Goal: Task Accomplishment & Management: Manage account settings

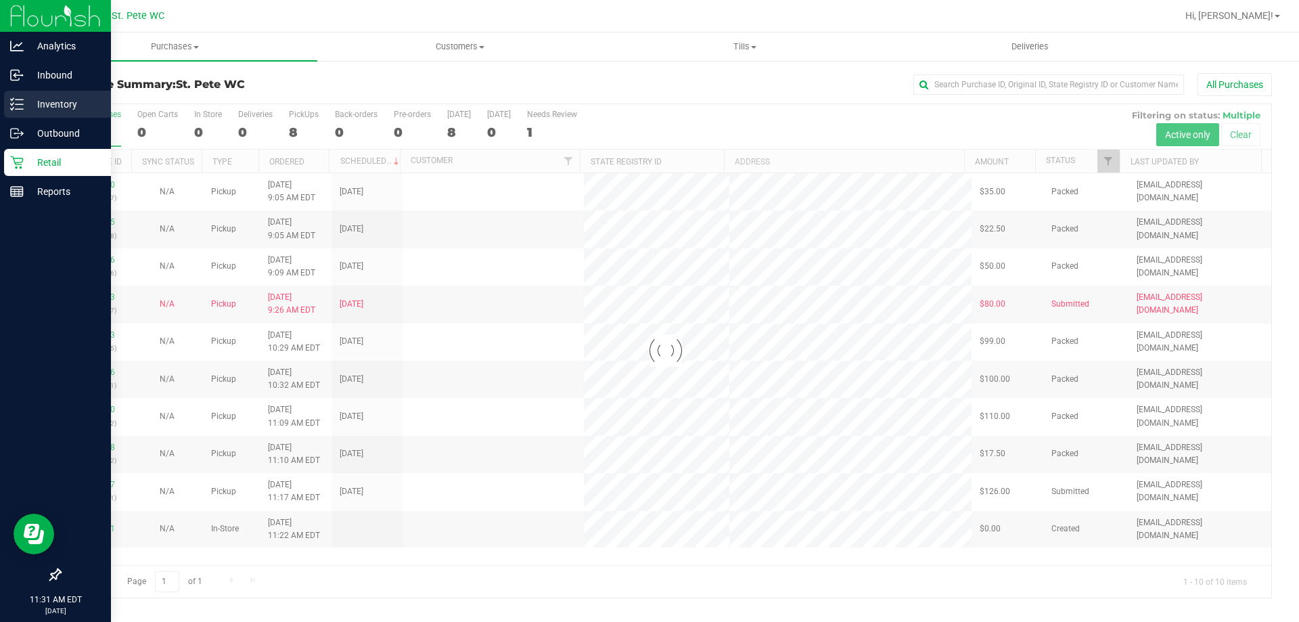
click at [14, 102] on icon at bounding box center [17, 104] width 14 height 14
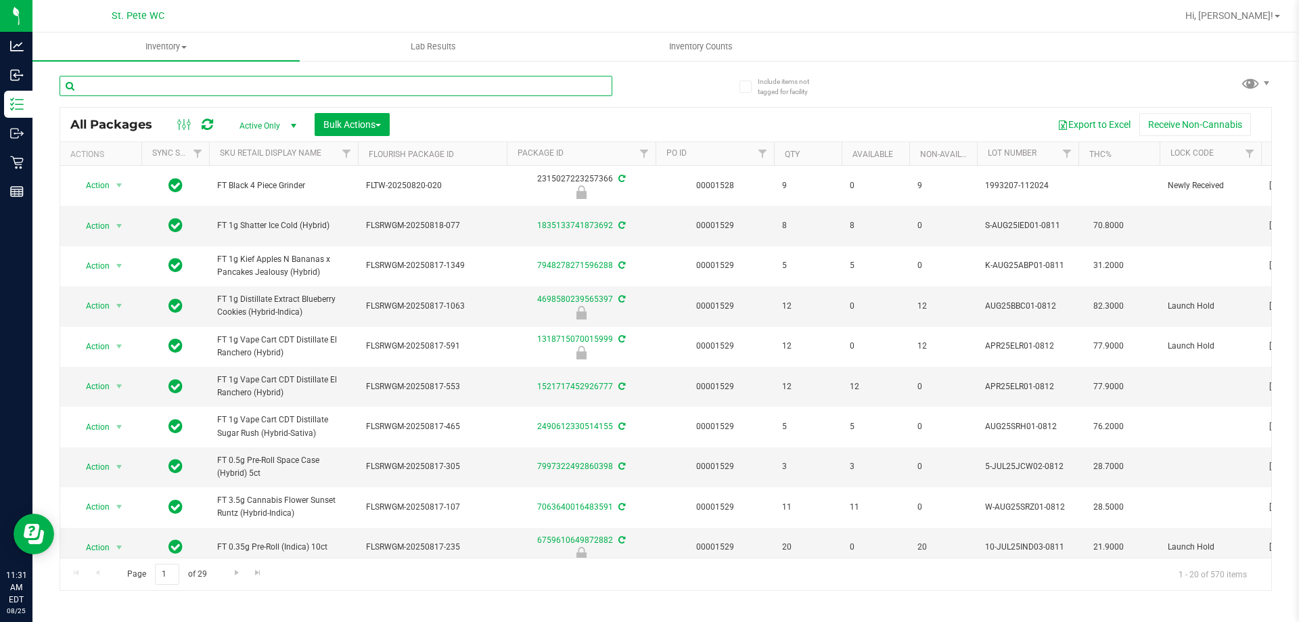
click at [173, 91] on input "text" at bounding box center [336, 86] width 553 height 20
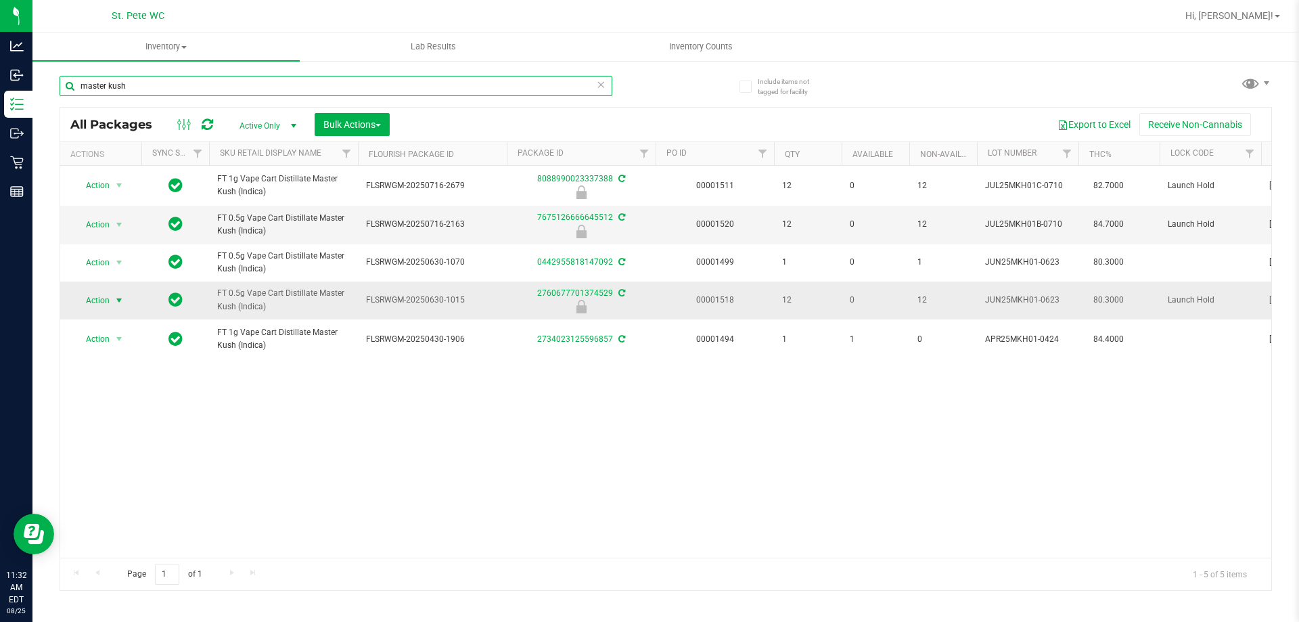
type input "master kush"
click at [118, 303] on span "select" at bounding box center [119, 300] width 11 height 11
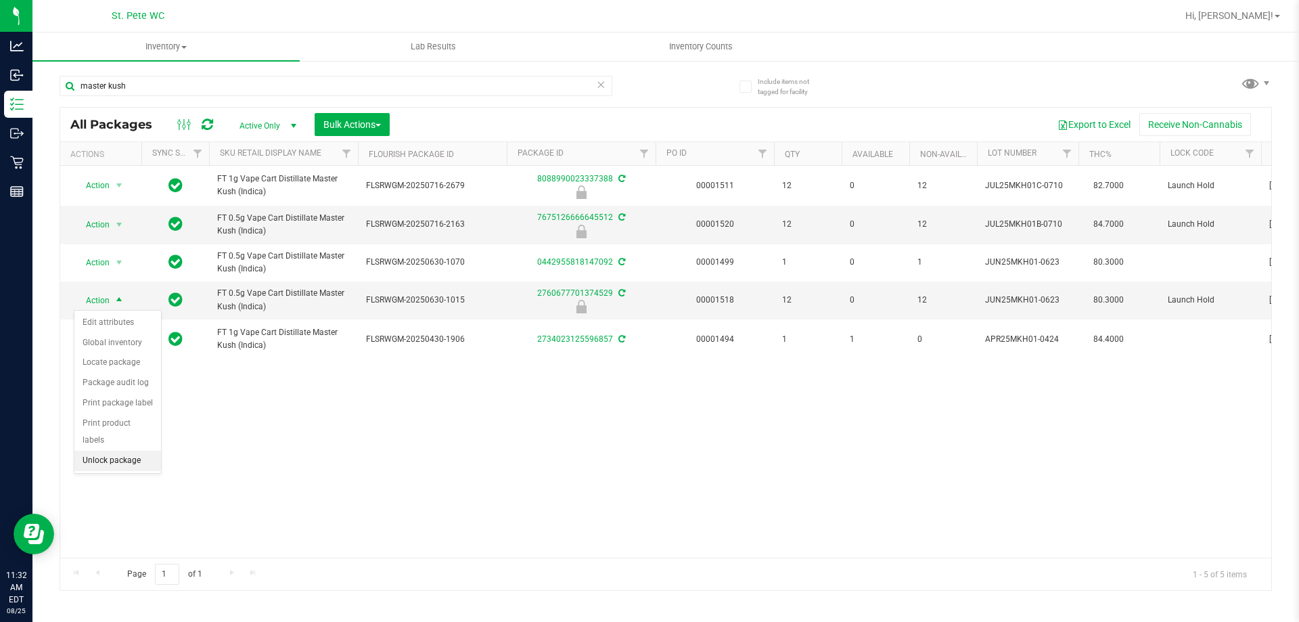
click at [125, 451] on li "Unlock package" at bounding box center [117, 461] width 87 height 20
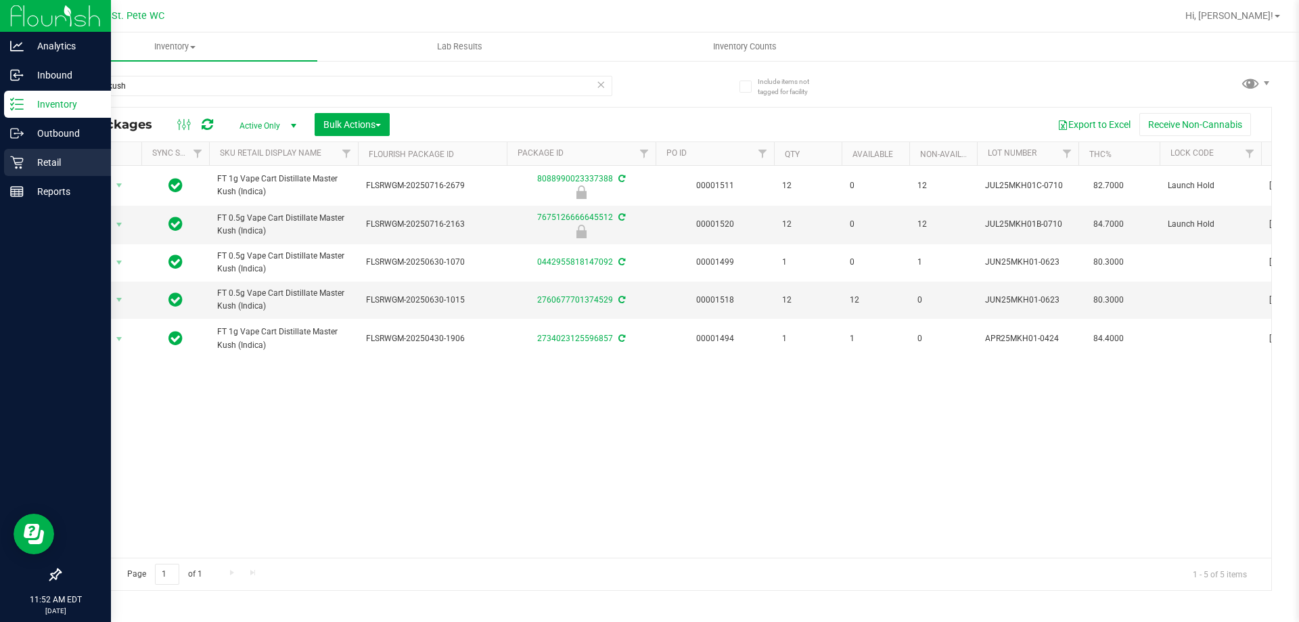
click at [15, 164] on icon at bounding box center [17, 163] width 14 height 14
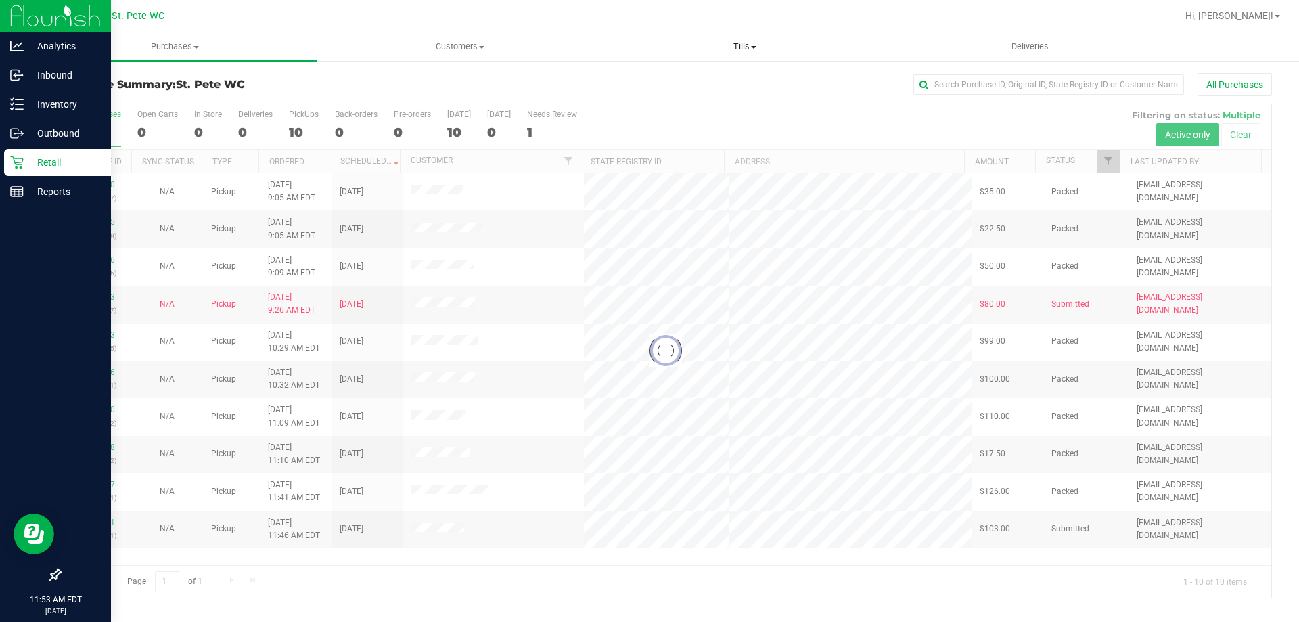
click at [748, 49] on span "Tills" at bounding box center [745, 47] width 284 height 12
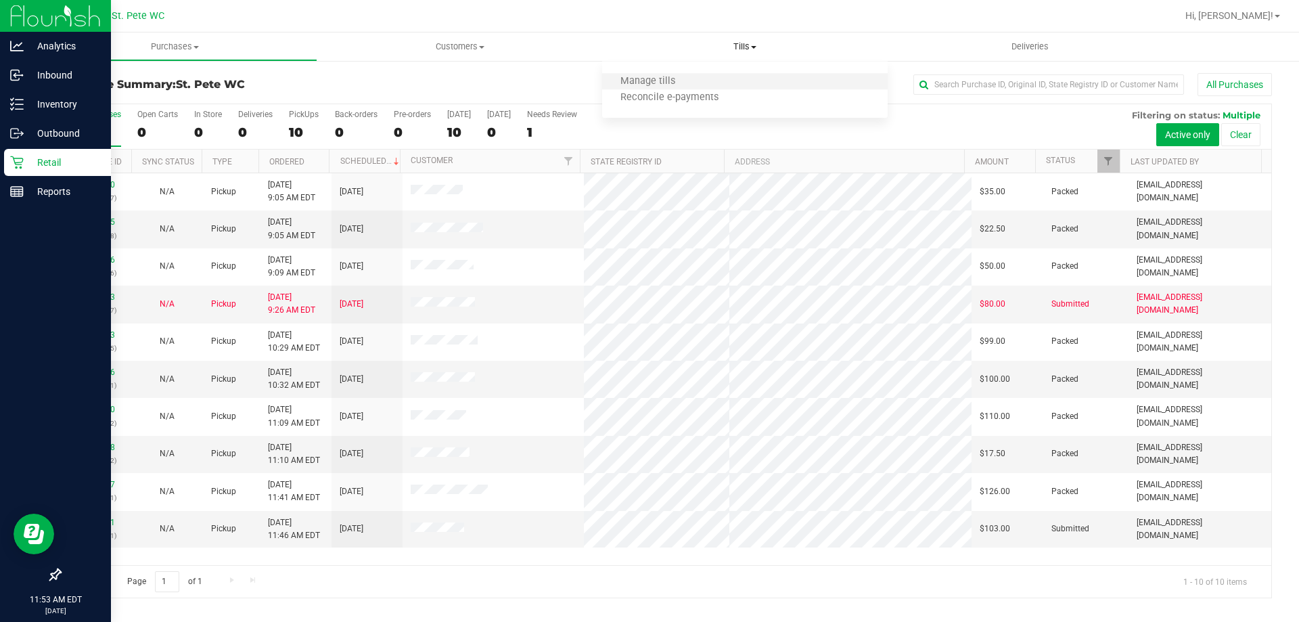
click at [715, 79] on li "Manage tills" at bounding box center [744, 82] width 285 height 16
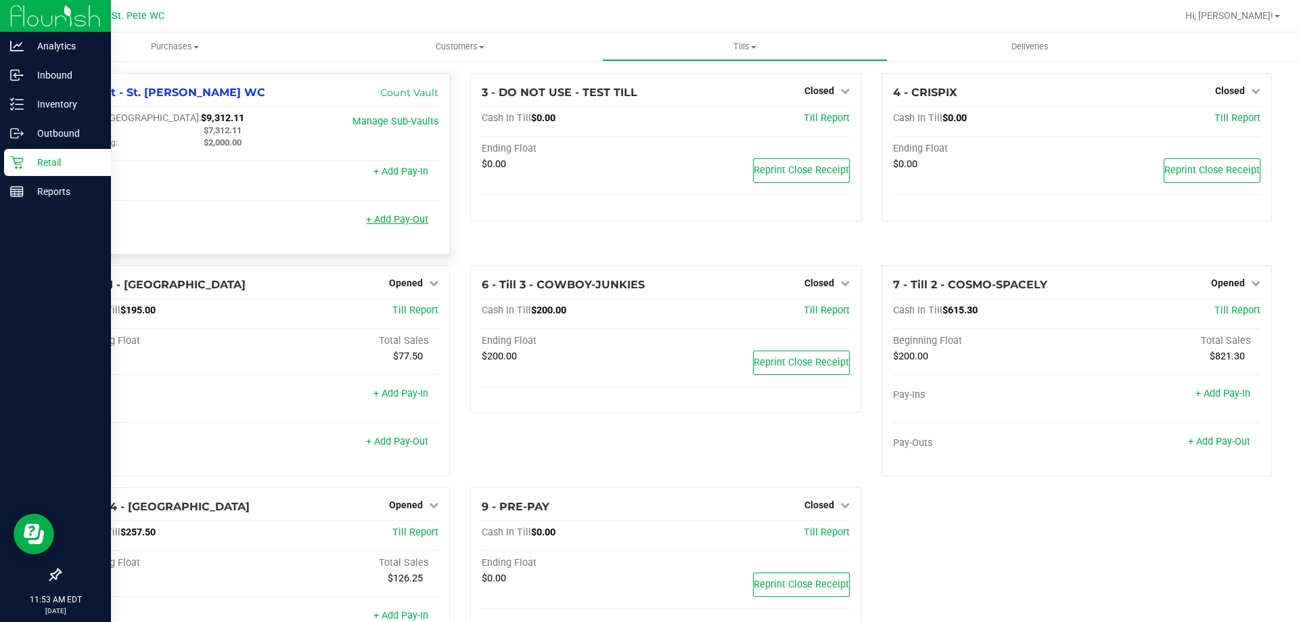
click at [397, 222] on link "+ Add Pay-Out" at bounding box center [397, 220] width 62 height 12
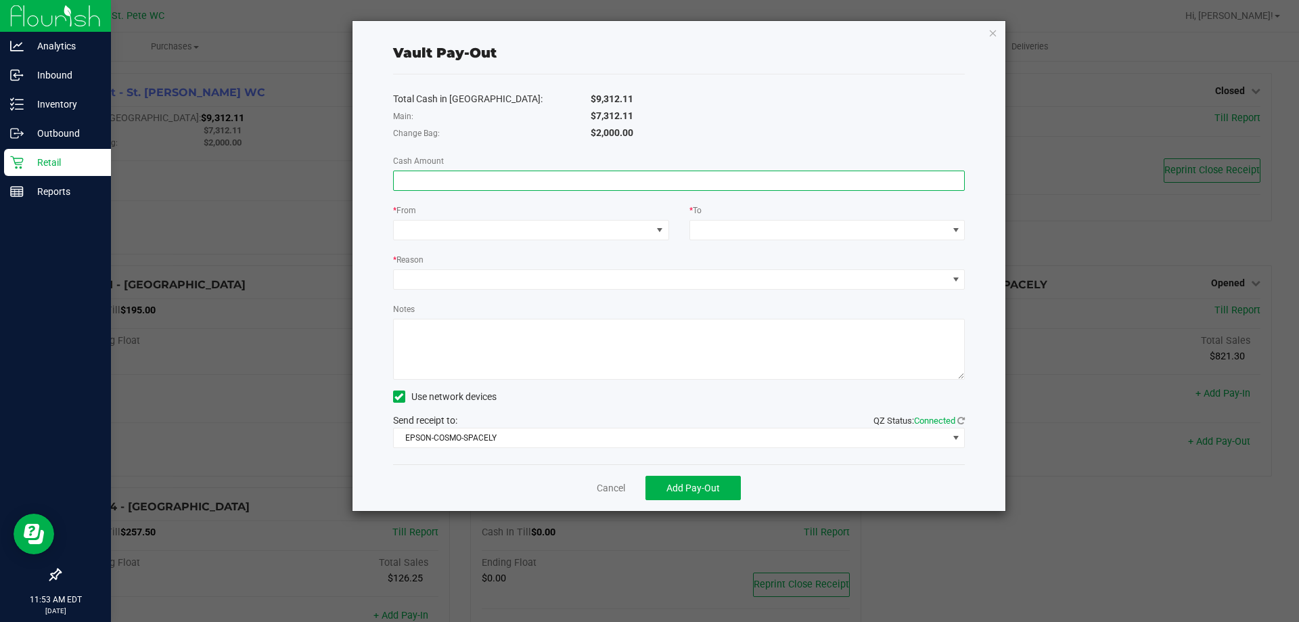
click at [467, 181] on input at bounding box center [679, 180] width 571 height 19
type input "$7,312.11"
click at [619, 233] on span at bounding box center [523, 230] width 258 height 19
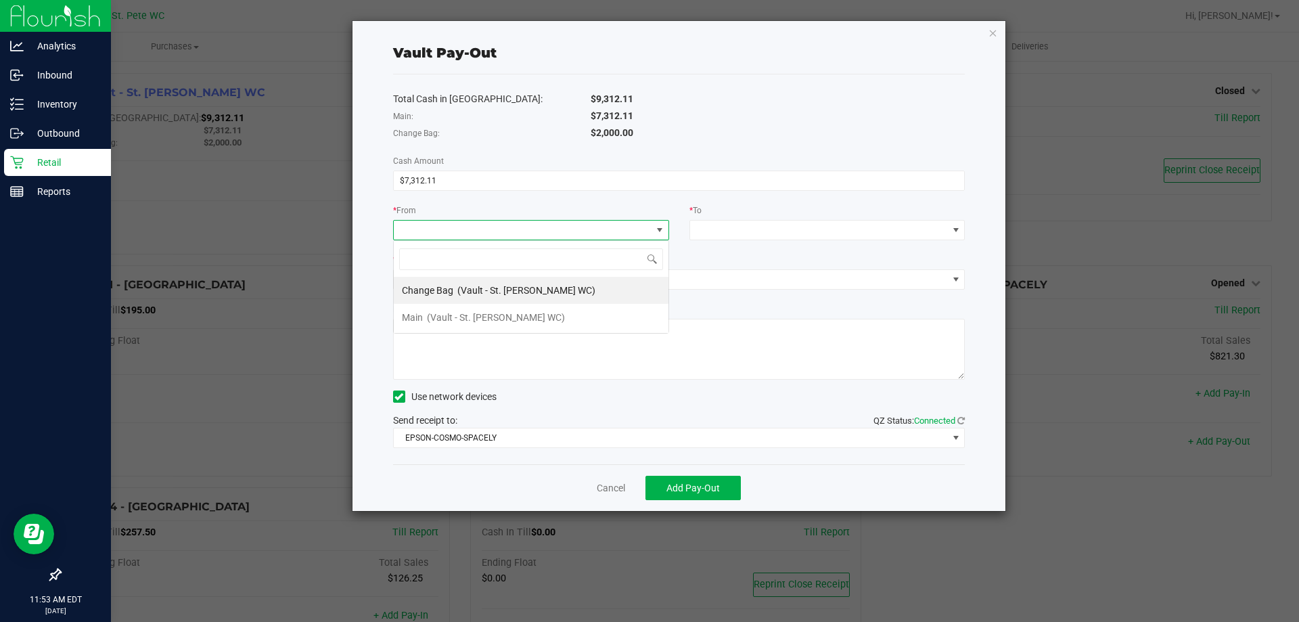
scroll to position [20, 276]
click at [520, 314] on li "Main (Vault - St. [PERSON_NAME] WC)" at bounding box center [531, 317] width 275 height 27
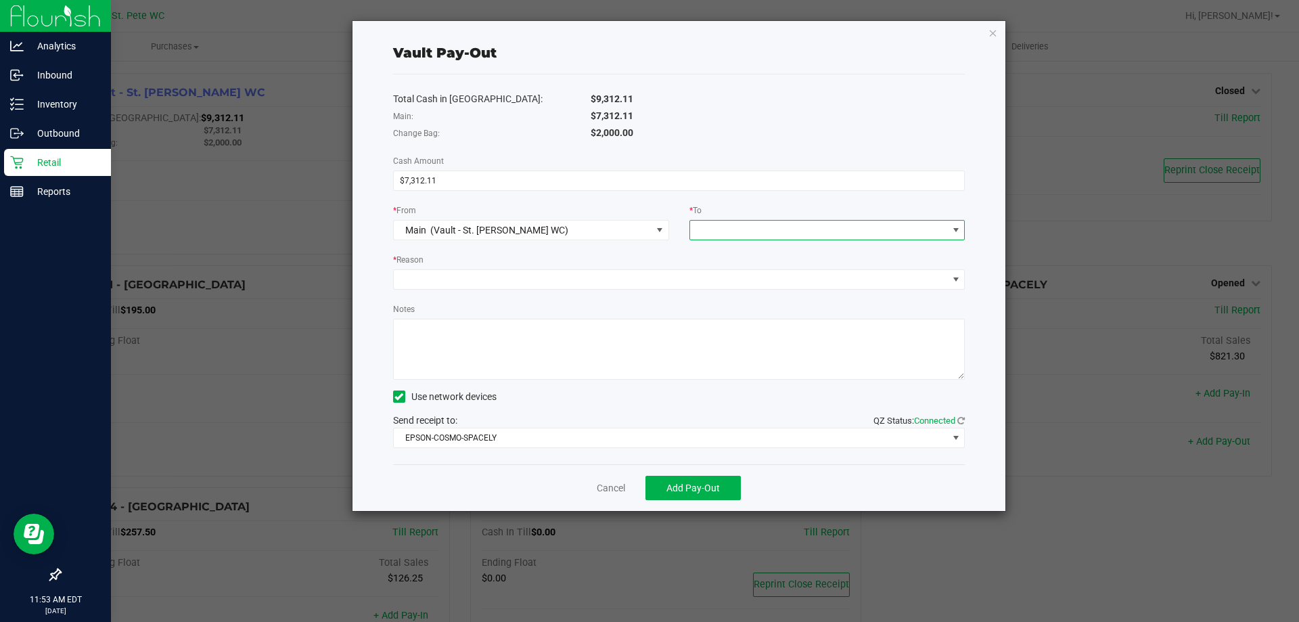
click at [728, 229] on span at bounding box center [819, 230] width 258 height 19
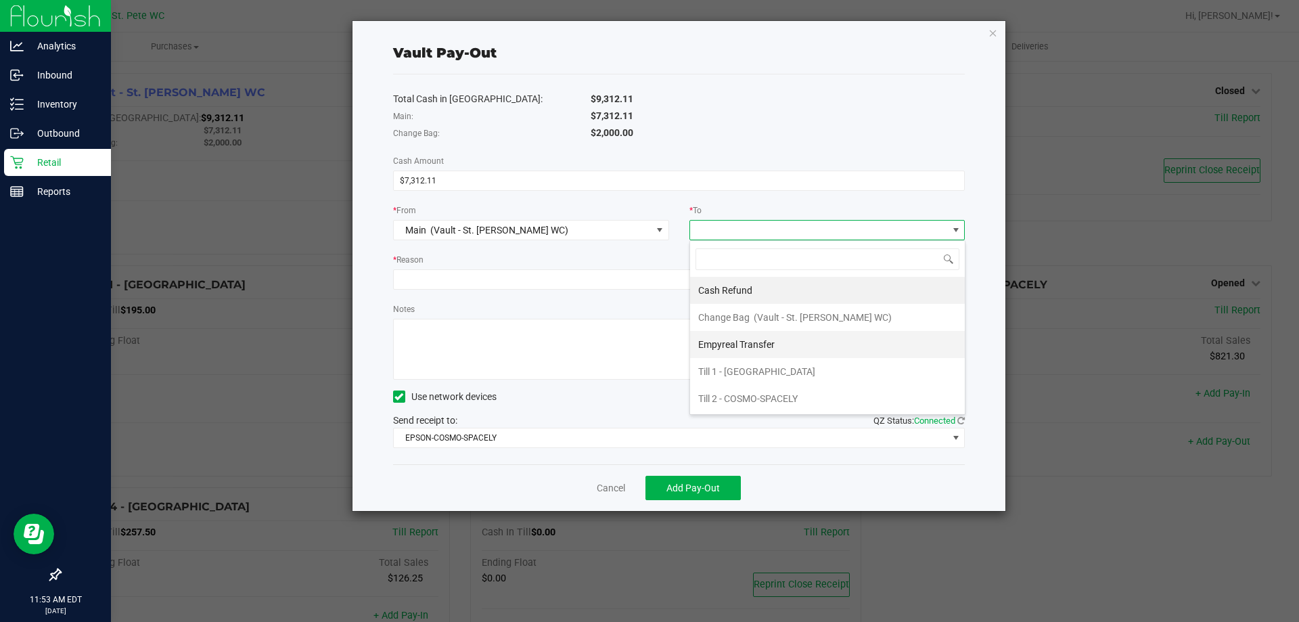
click at [741, 345] on span "Empyreal Transfer" at bounding box center [736, 344] width 76 height 11
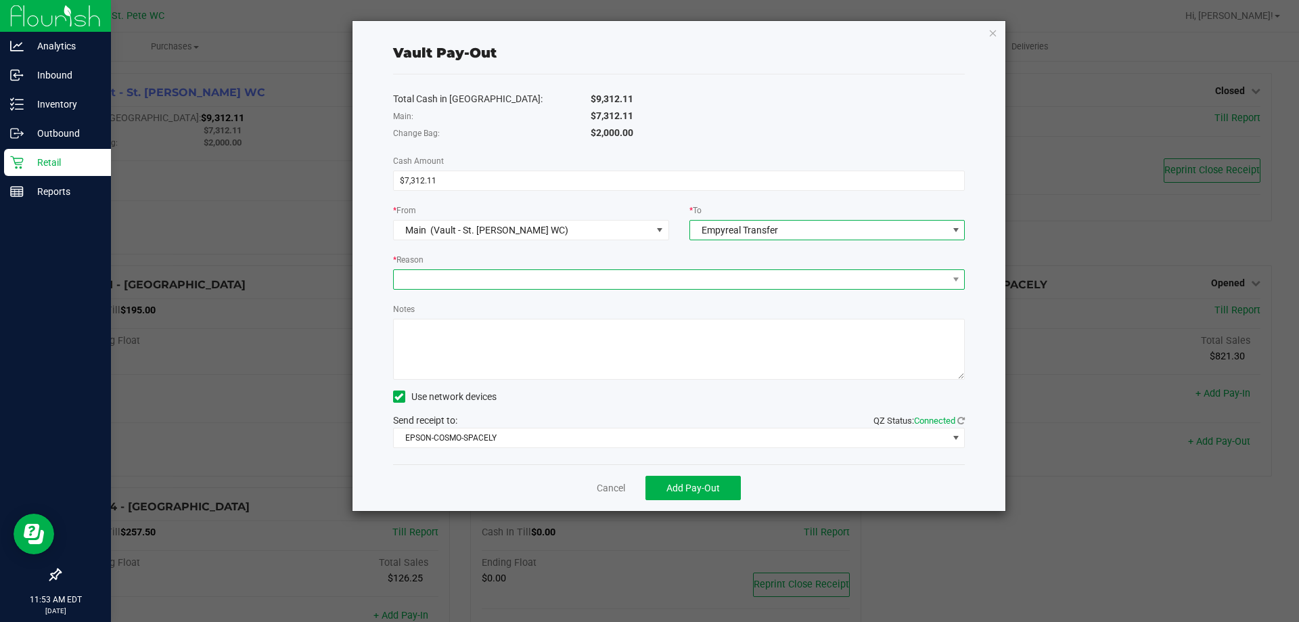
click at [557, 281] on span at bounding box center [671, 279] width 554 height 19
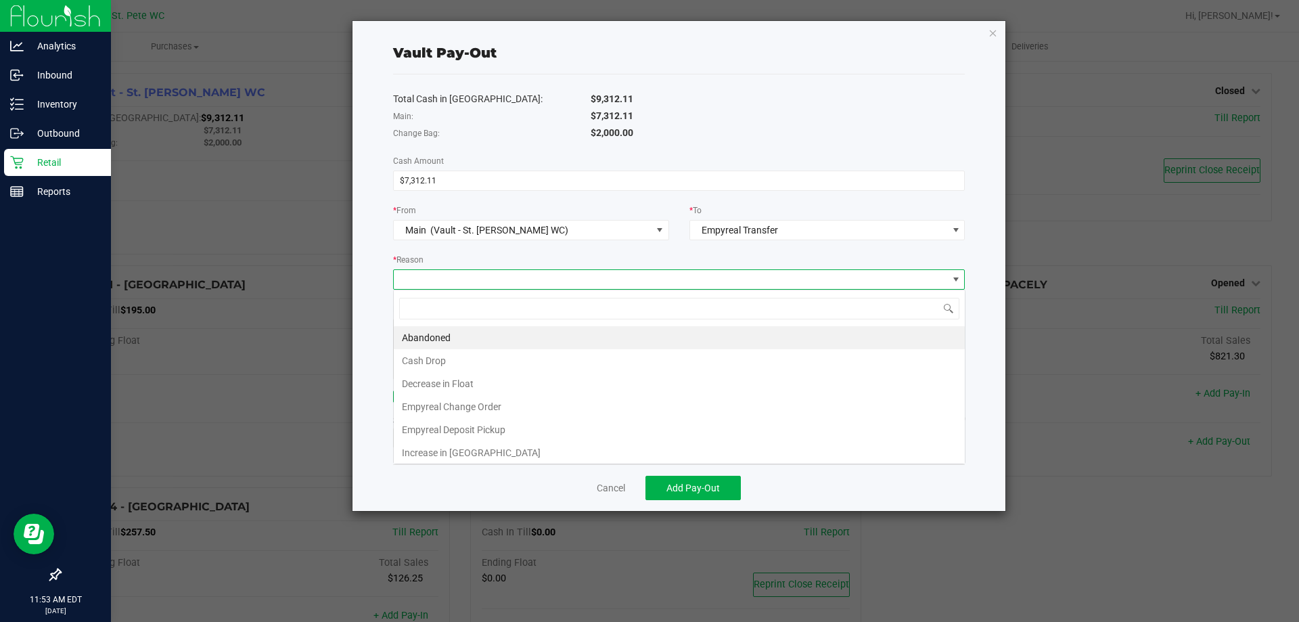
scroll to position [20, 572]
click at [528, 422] on li "Empyreal Deposit Pickup" at bounding box center [679, 429] width 571 height 23
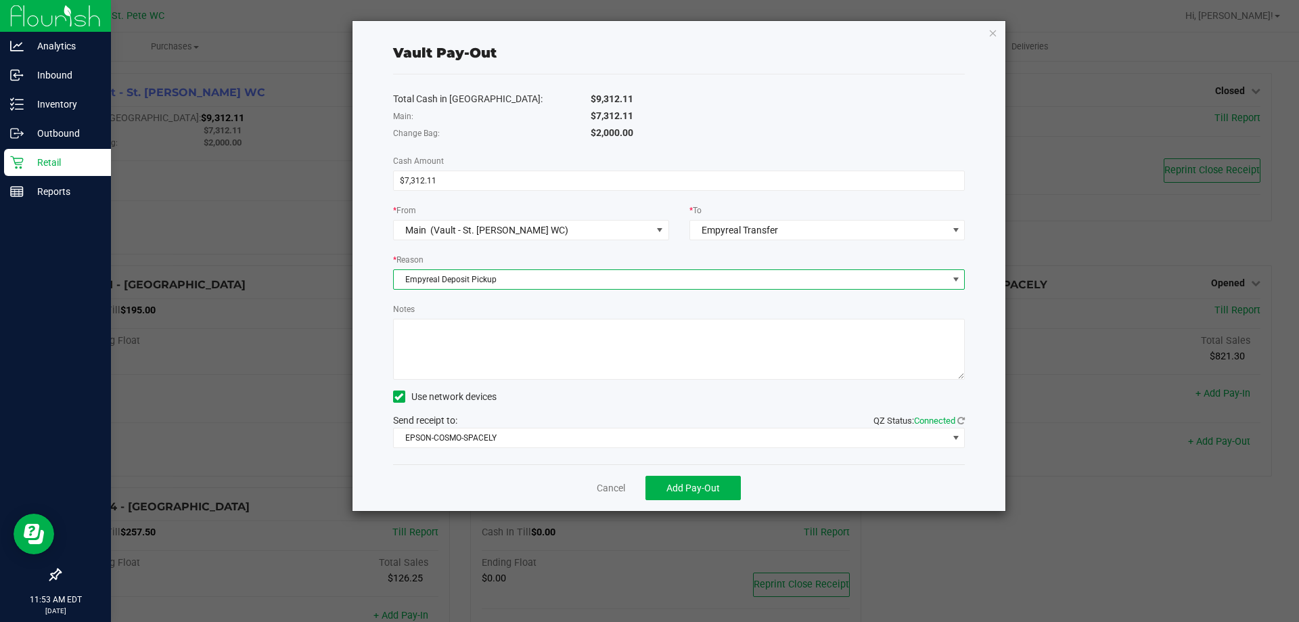
click at [466, 328] on textarea "Notes" at bounding box center [679, 349] width 572 height 61
click at [499, 275] on span "Empyreal Deposit Pickup" at bounding box center [671, 279] width 554 height 19
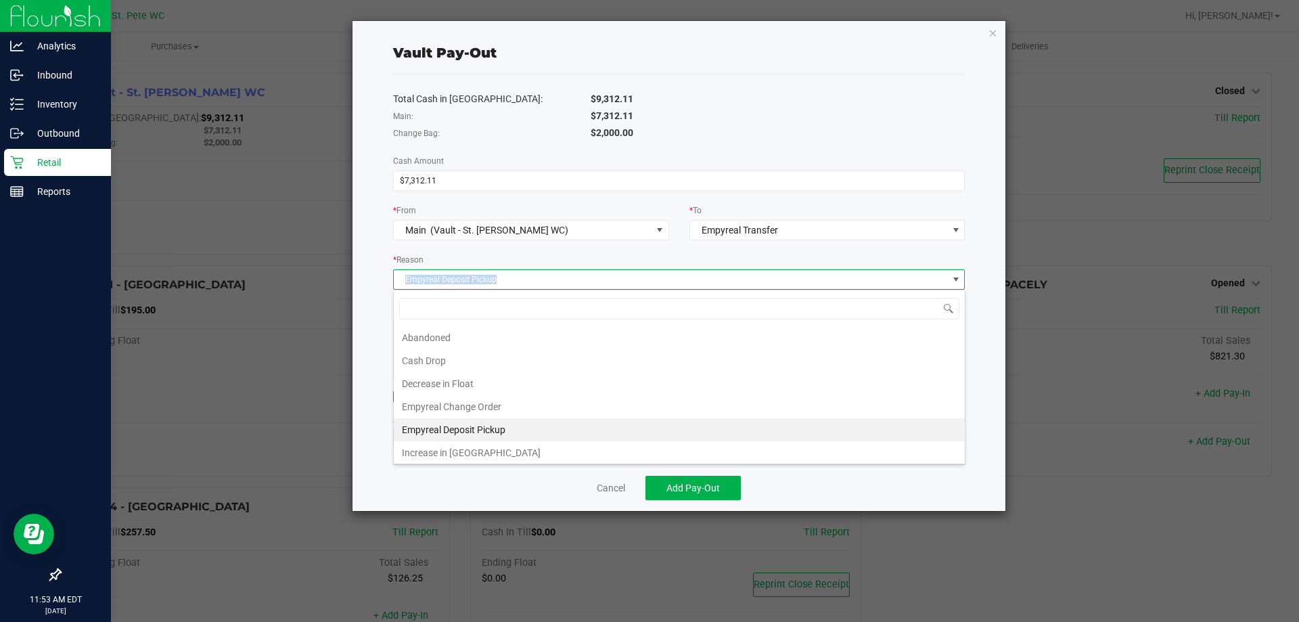
drag, startPoint x: 503, startPoint y: 280, endPoint x: 403, endPoint y: 280, distance: 100.2
click at [403, 280] on span "Empyreal Deposit Pickup" at bounding box center [671, 279] width 554 height 19
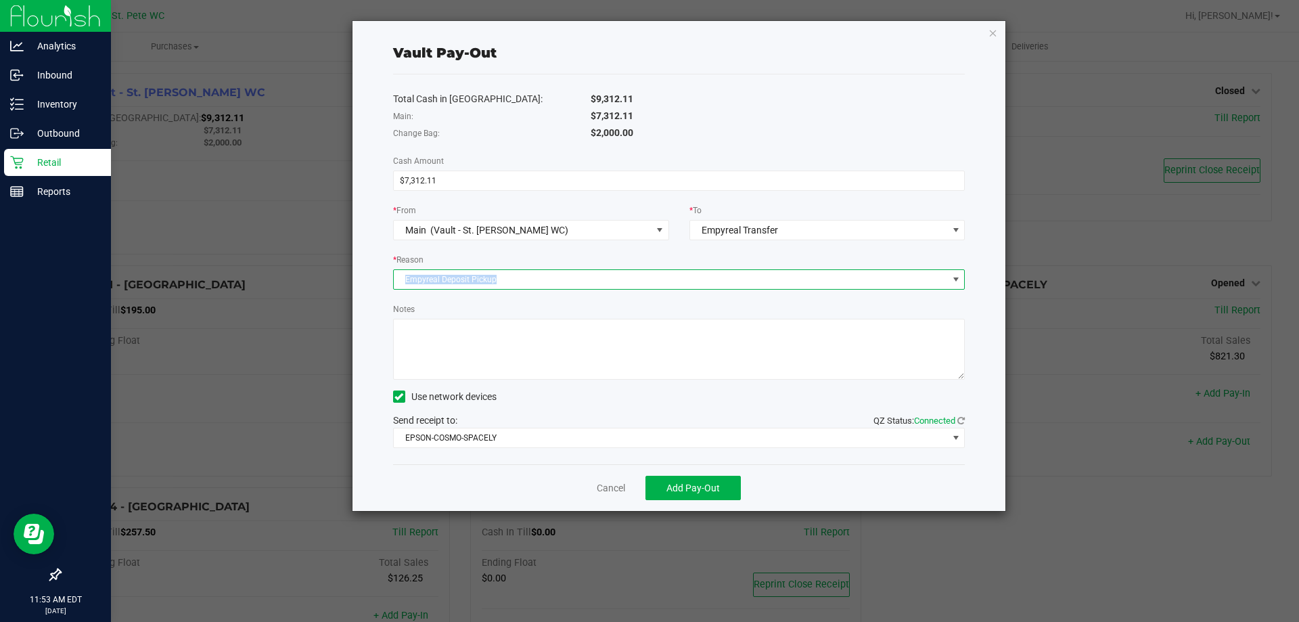
copy span "Empyreal Deposit Pickup"
click at [433, 328] on textarea "Notes" at bounding box center [679, 349] width 572 height 61
paste textarea "Empyreal Deposit Pickup"
type textarea "Empyreal Deposit Pickup [DATE]"
click at [660, 391] on div "Use network devices" at bounding box center [679, 396] width 572 height 20
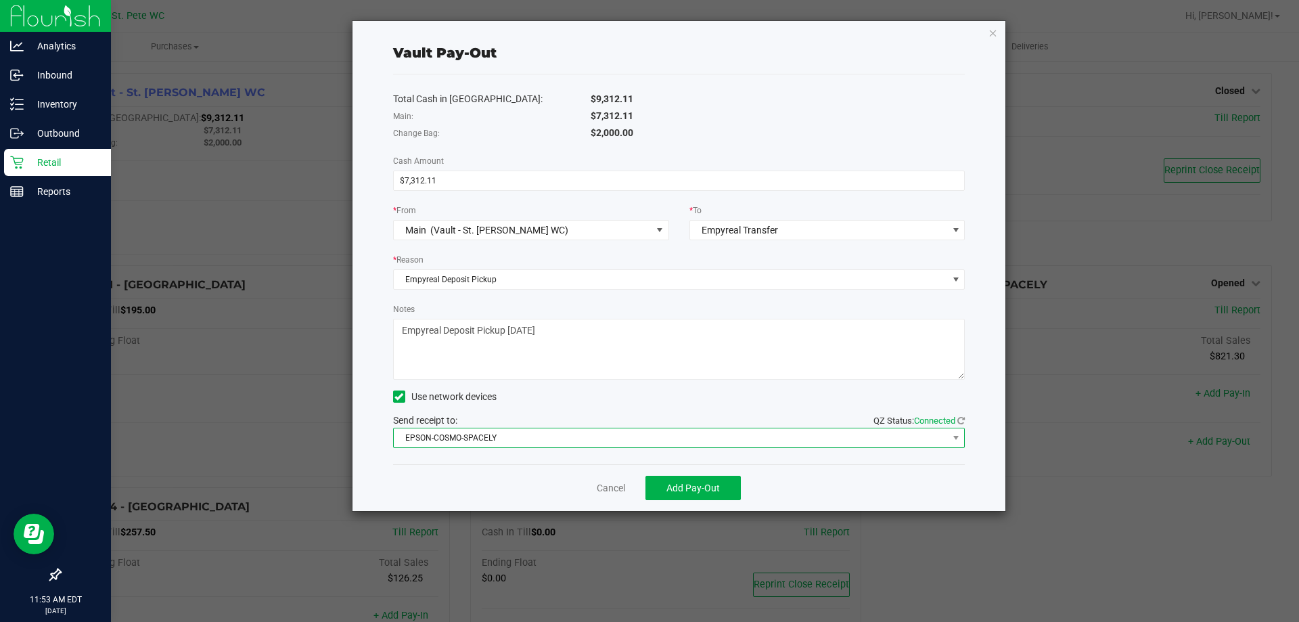
click at [949, 436] on span at bounding box center [955, 437] width 17 height 19
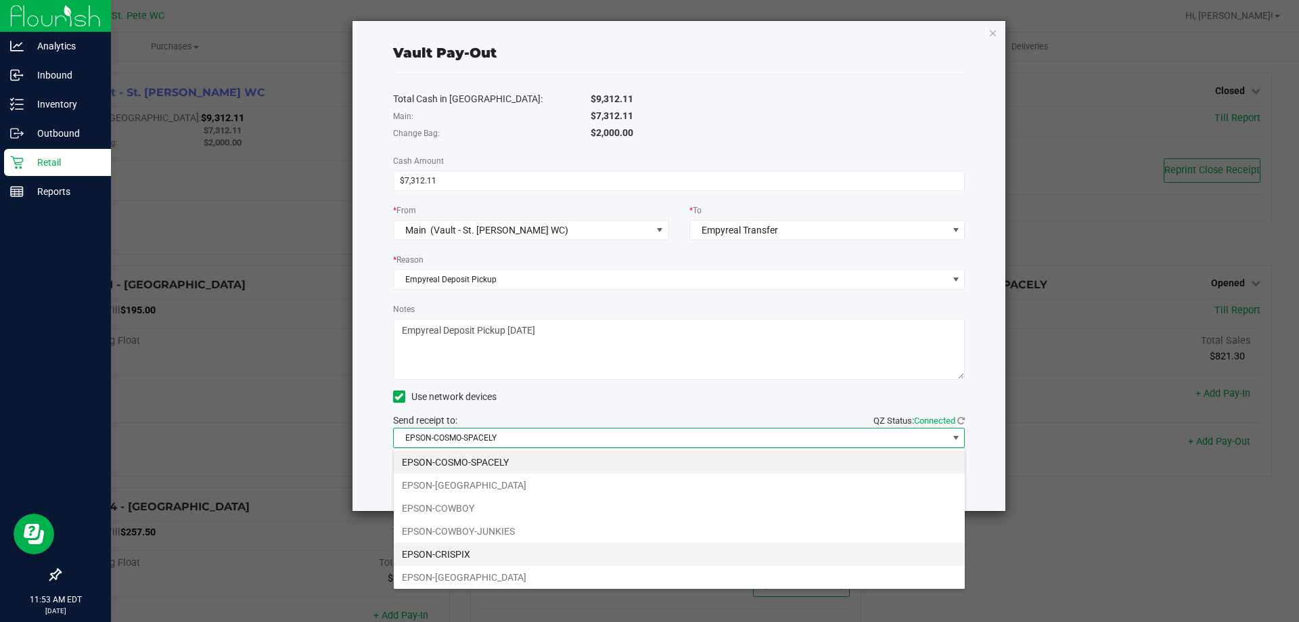
click at [481, 552] on li "EPSON-CRISPIX" at bounding box center [679, 554] width 571 height 23
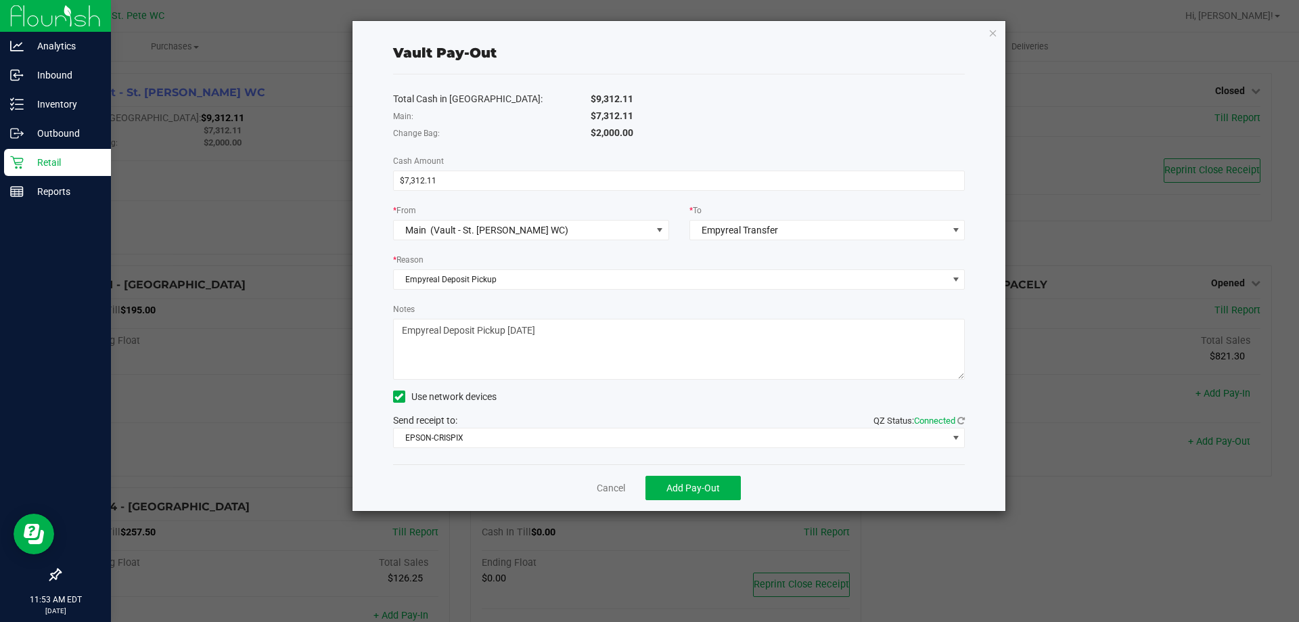
click at [552, 398] on div "Use network devices" at bounding box center [679, 396] width 572 height 20
click at [681, 486] on span "Add Pay-Out" at bounding box center [693, 487] width 53 height 11
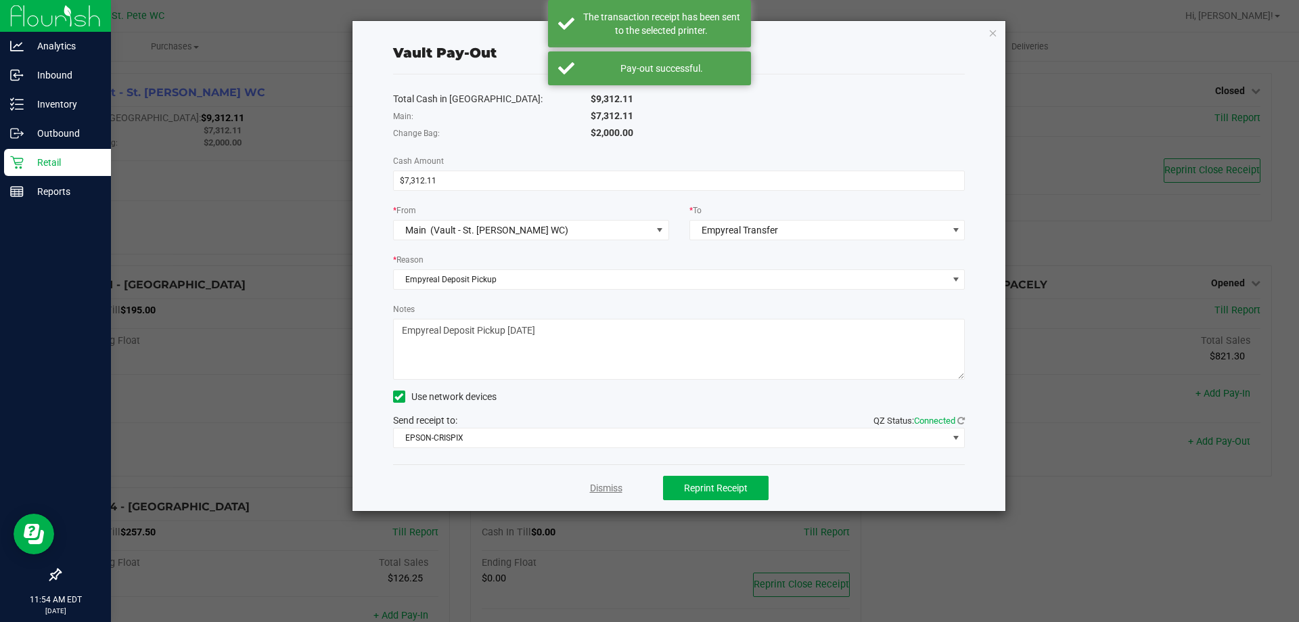
click at [598, 489] on link "Dismiss" at bounding box center [606, 488] width 32 height 14
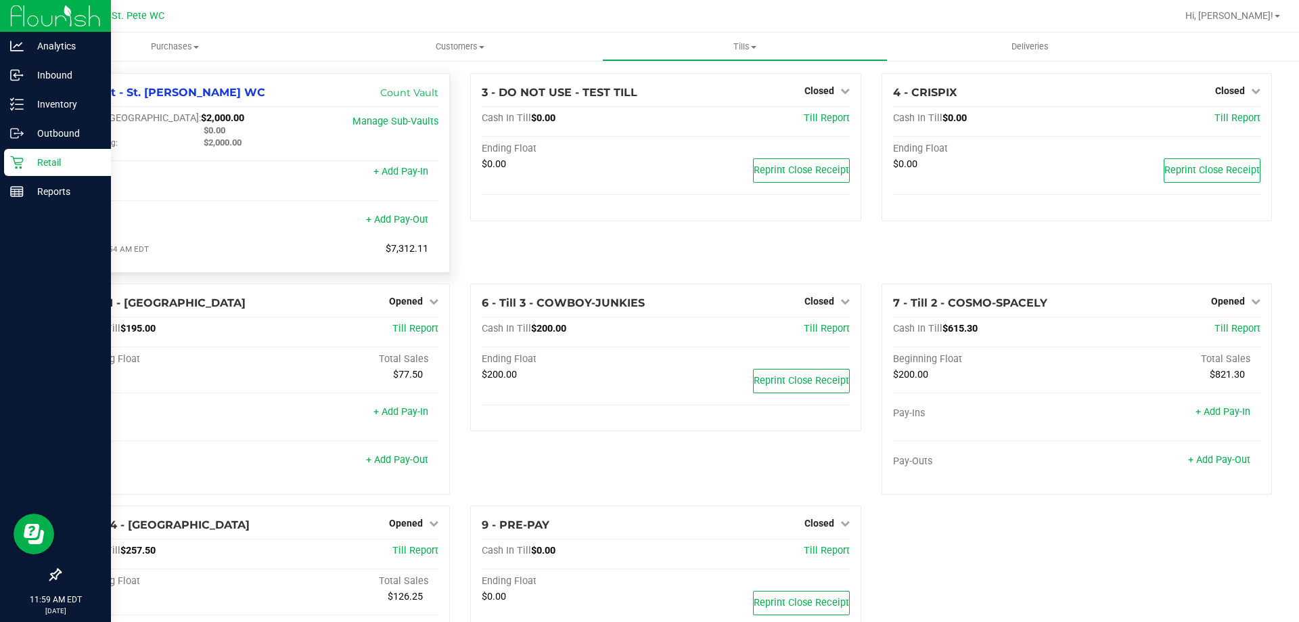
drag, startPoint x: 428, startPoint y: 248, endPoint x: 421, endPoint y: 251, distance: 7.6
click at [428, 252] on div "[DATE] 11:54 AM EDT $7,312.11" at bounding box center [254, 249] width 367 height 12
click at [421, 251] on span "$7,312.11" at bounding box center [407, 249] width 43 height 12
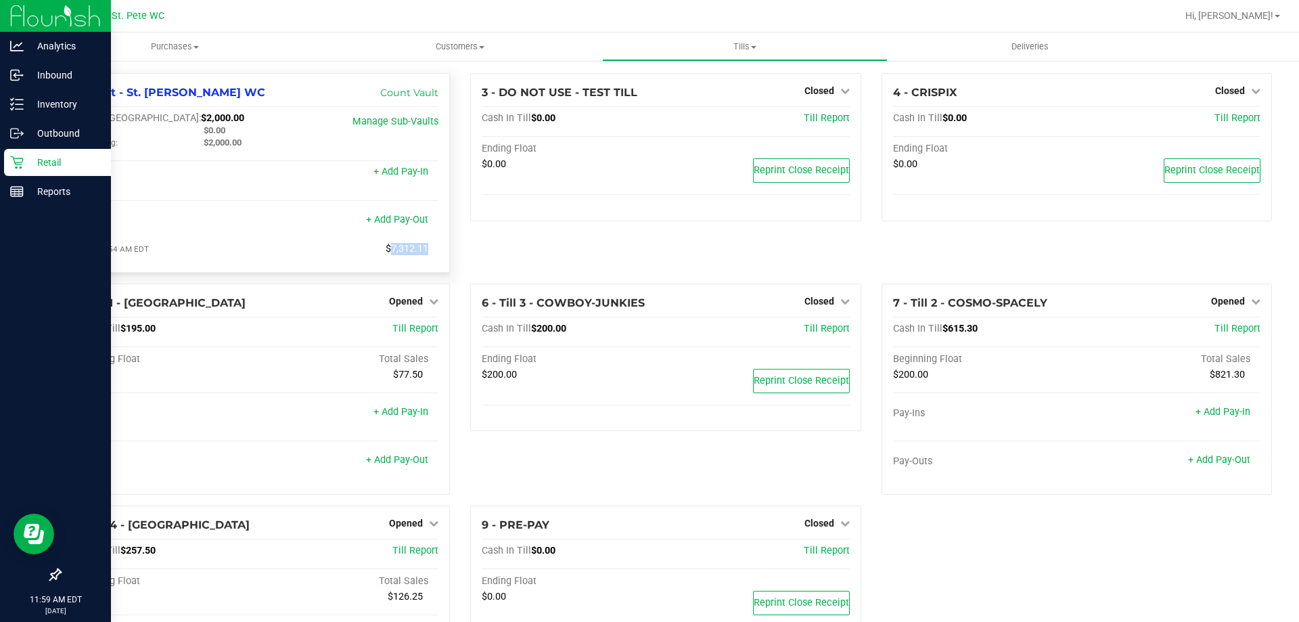
copy span "$7,312.11"
